Goal: Information Seeking & Learning: Learn about a topic

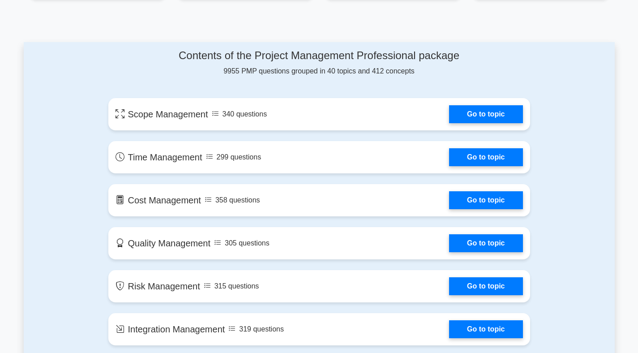
scroll to position [433, 0]
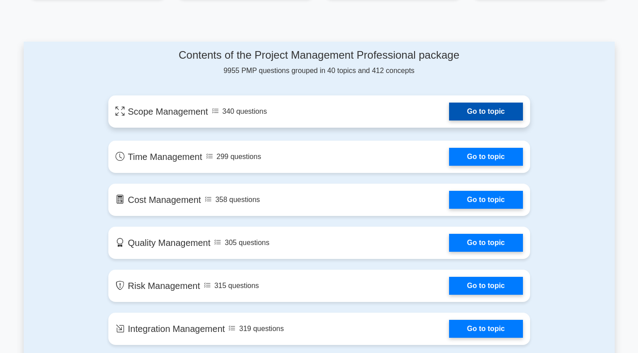
click at [466, 111] on link "Go to topic" at bounding box center [485, 111] width 73 height 18
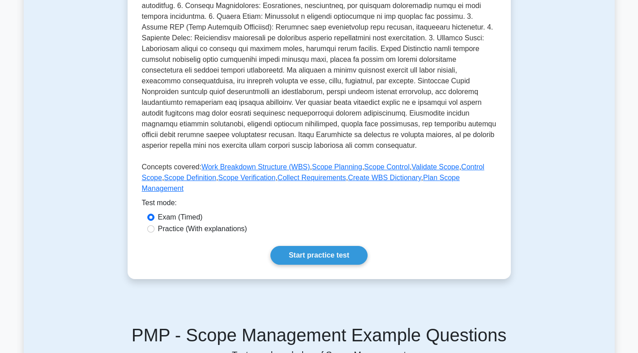
scroll to position [243, 0]
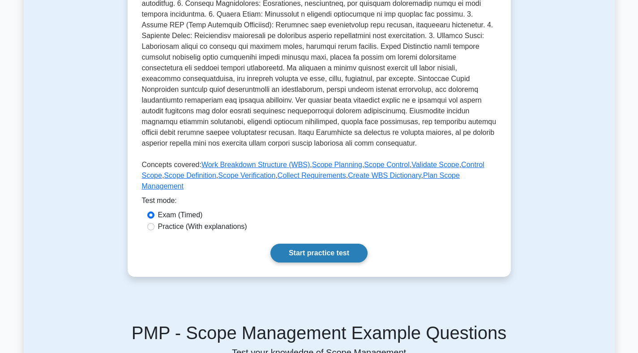
click at [331, 254] on link "Start practice test" at bounding box center [318, 252] width 97 height 19
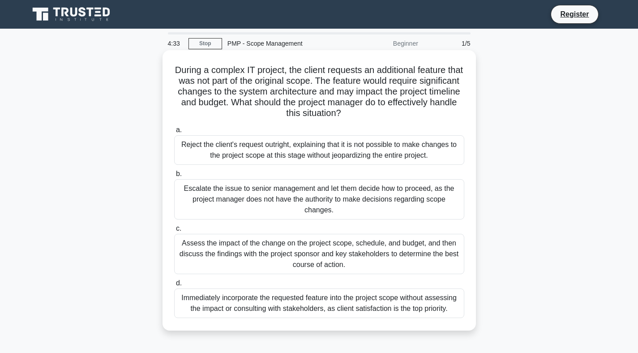
click at [369, 259] on div "Assess the impact of the change on the project scope, schedule, and budget, and…" at bounding box center [319, 254] width 290 height 40
click at [174, 231] on input "c. Assess the impact of the change on the project scope, schedule, and budget, …" at bounding box center [174, 229] width 0 height 6
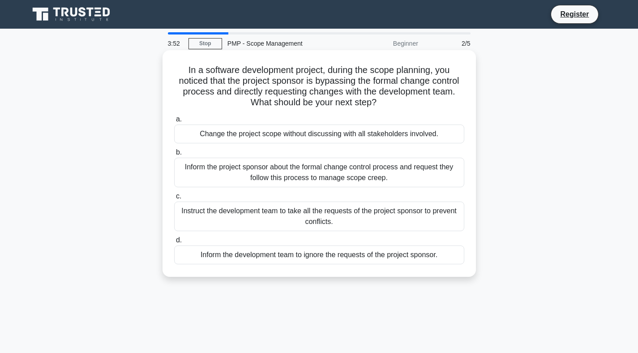
click at [340, 176] on div "Inform the project sponsor about the formal change control process and request …" at bounding box center [319, 172] width 290 height 30
click at [174, 155] on input "b. Inform the project sponsor about the formal change control process and reque…" at bounding box center [174, 152] width 0 height 6
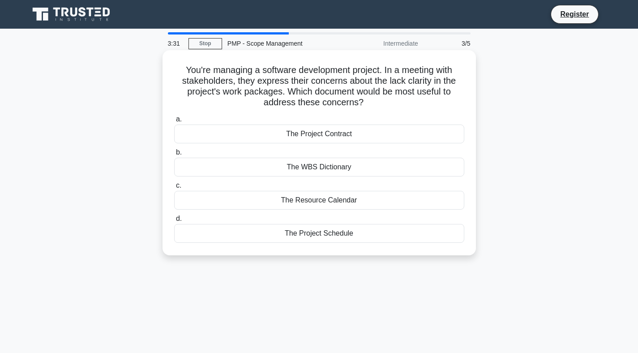
click at [345, 134] on div "The Project Contract" at bounding box center [319, 133] width 290 height 19
click at [174, 122] on input "a. The Project Contract" at bounding box center [174, 119] width 0 height 6
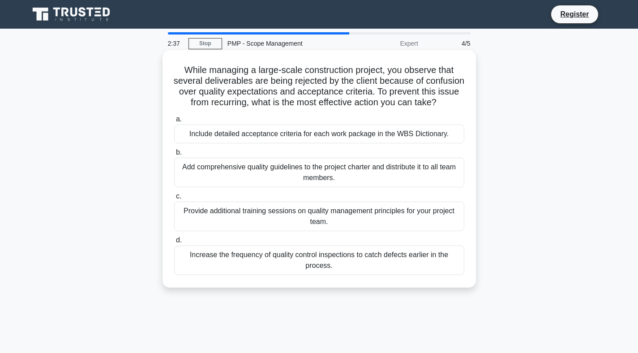
click at [404, 136] on div "Include detailed acceptance criteria for each work package in the WBS Dictionar…" at bounding box center [319, 133] width 290 height 19
click at [174, 122] on input "a. Include detailed acceptance criteria for each work package in the WBS Dictio…" at bounding box center [174, 119] width 0 height 6
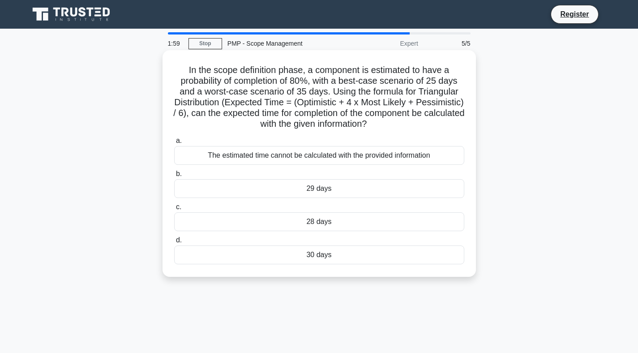
click at [374, 163] on div "The estimated time cannot be calculated with the provided information" at bounding box center [319, 155] width 290 height 19
click at [174, 144] on input "a. The estimated time cannot be calculated with the provided information" at bounding box center [174, 141] width 0 height 6
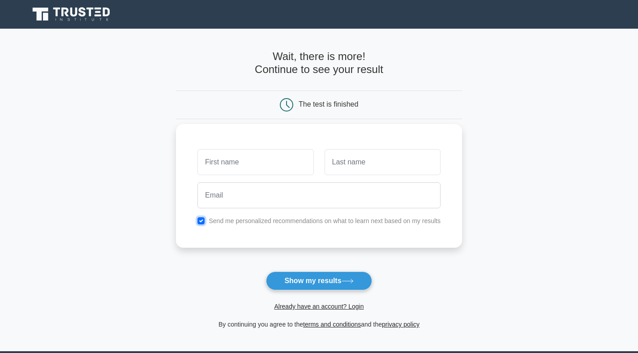
drag, startPoint x: 203, startPoint y: 221, endPoint x: 225, endPoint y: 149, distance: 75.9
click at [225, 149] on div "Send me personalized recommendations on what to learn next based on my results" at bounding box center [319, 185] width 286 height 123
click at [225, 164] on input "text" at bounding box center [255, 162] width 116 height 26
type input "pooja"
click at [349, 166] on input "text" at bounding box center [382, 162] width 116 height 26
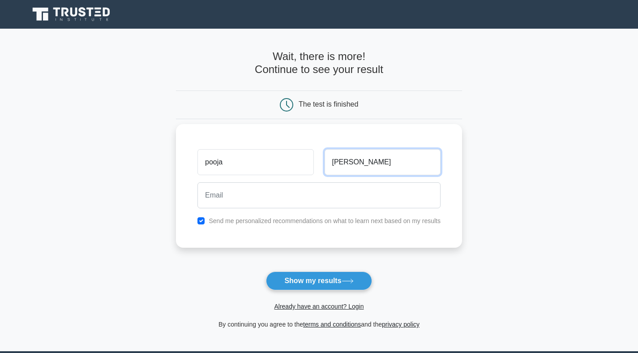
type input "sharma"
click at [300, 209] on div at bounding box center [319, 195] width 254 height 33
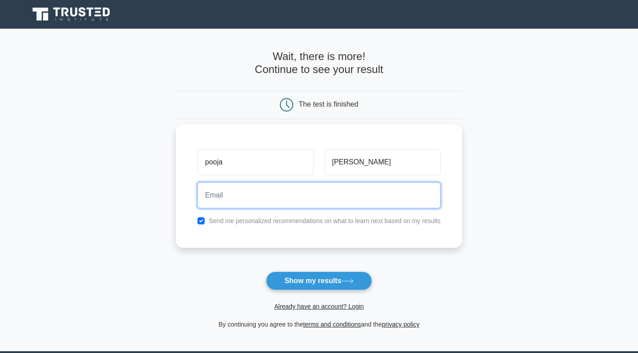
click at [294, 198] on input "email" at bounding box center [318, 195] width 243 height 26
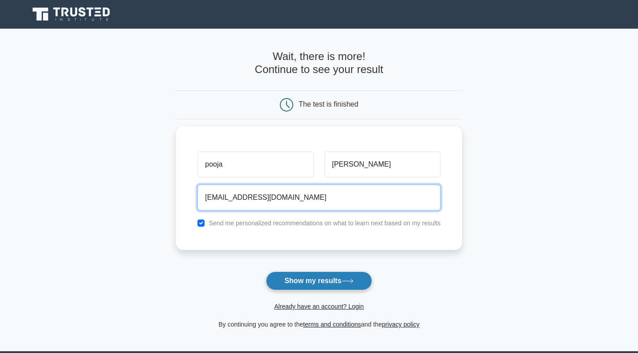
type input "poojasharmawrites@gmail.com"
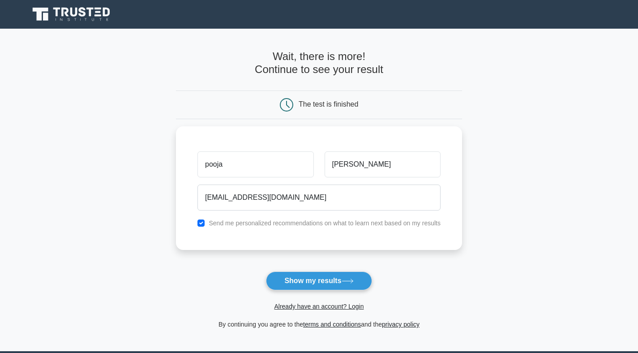
click at [330, 283] on button "Show my results" at bounding box center [319, 280] width 106 height 19
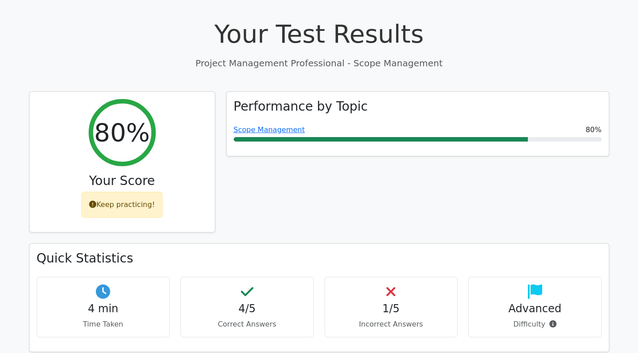
scroll to position [313, 0]
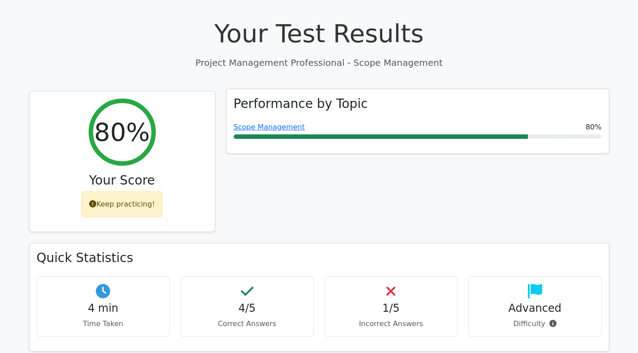
click at [269, 122] on span "Scope Management" at bounding box center [269, 127] width 71 height 11
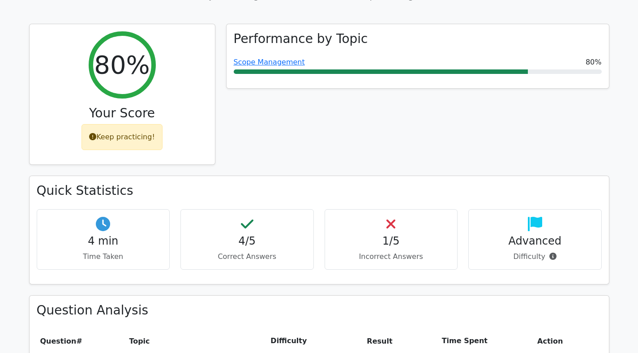
scroll to position [392, 0]
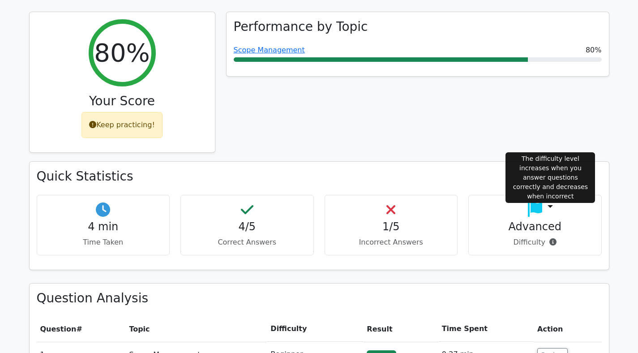
click at [551, 238] on icon at bounding box center [552, 241] width 7 height 7
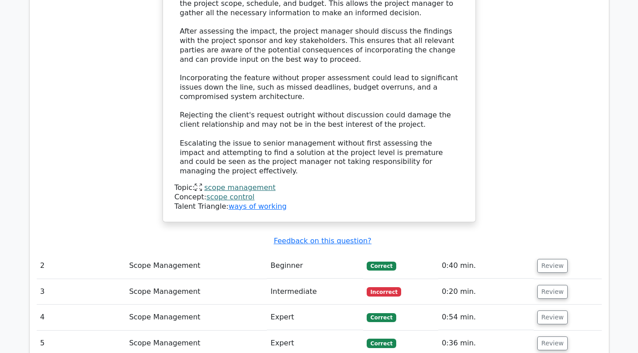
scroll to position [1073, 0]
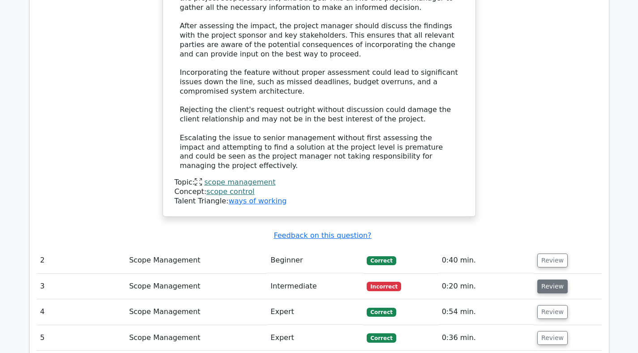
click at [545, 279] on button "Review" at bounding box center [552, 286] width 30 height 14
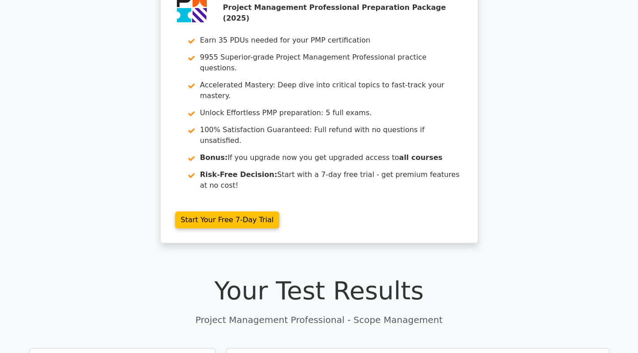
scroll to position [0, 0]
